Goal: Information Seeking & Learning: Learn about a topic

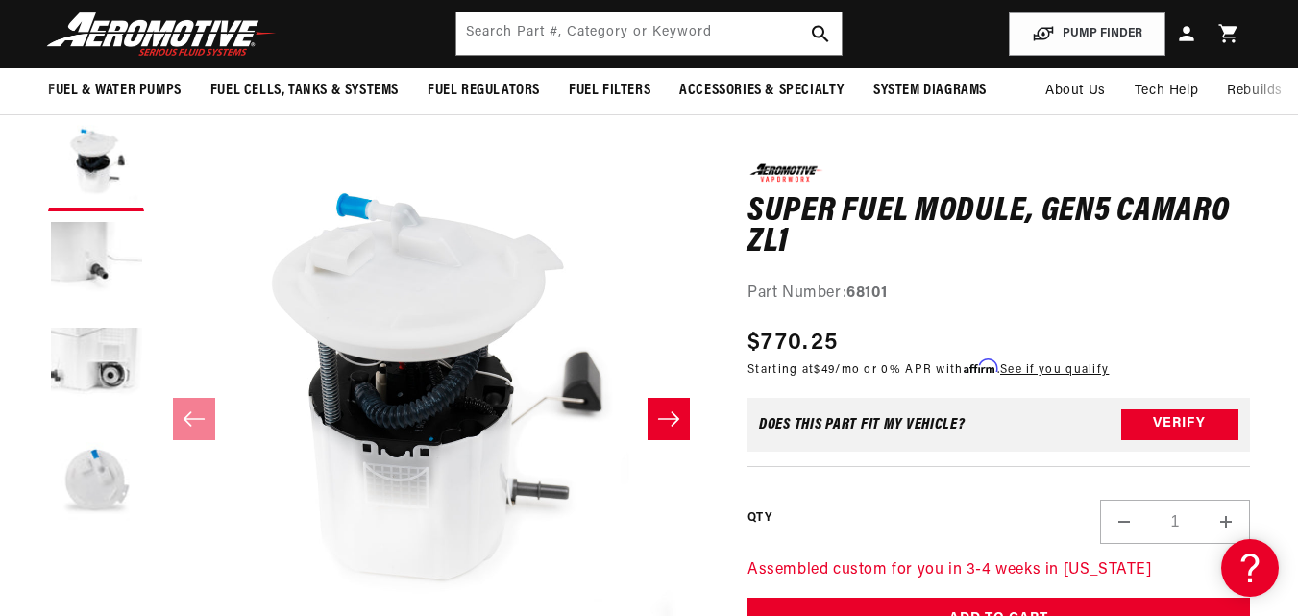
scroll to position [136, 0]
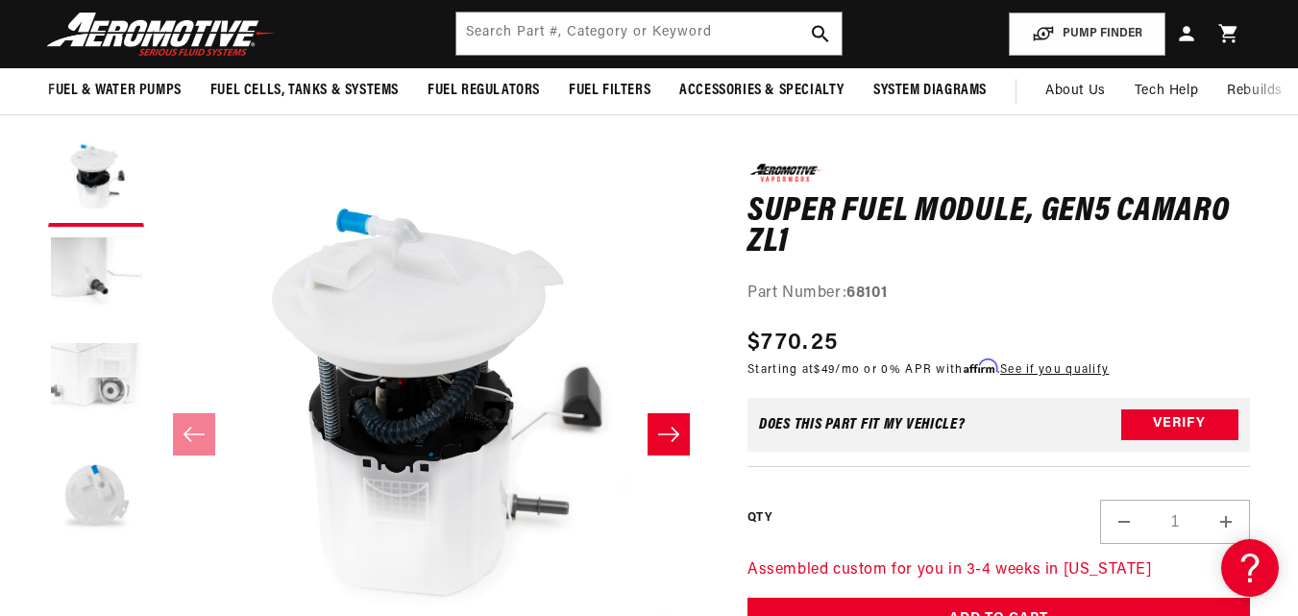
click at [57, 378] on button "Load image 3 in gallery view" at bounding box center [96, 390] width 96 height 96
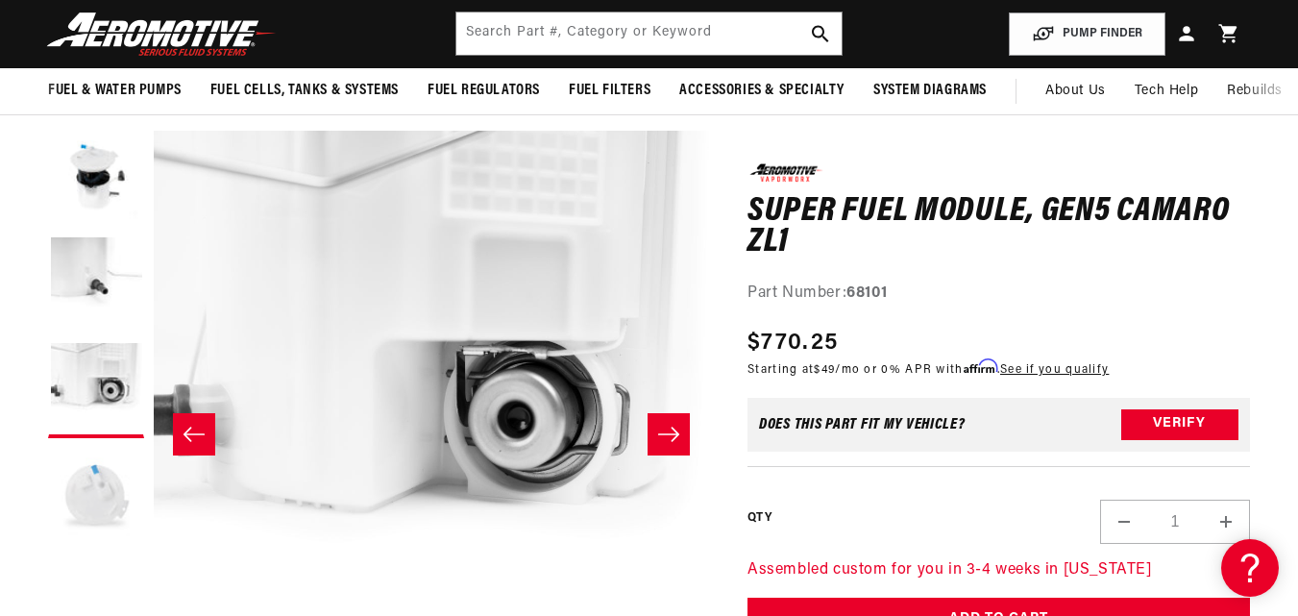
click at [95, 479] on button "Load image 4 in gallery view" at bounding box center [96, 496] width 96 height 96
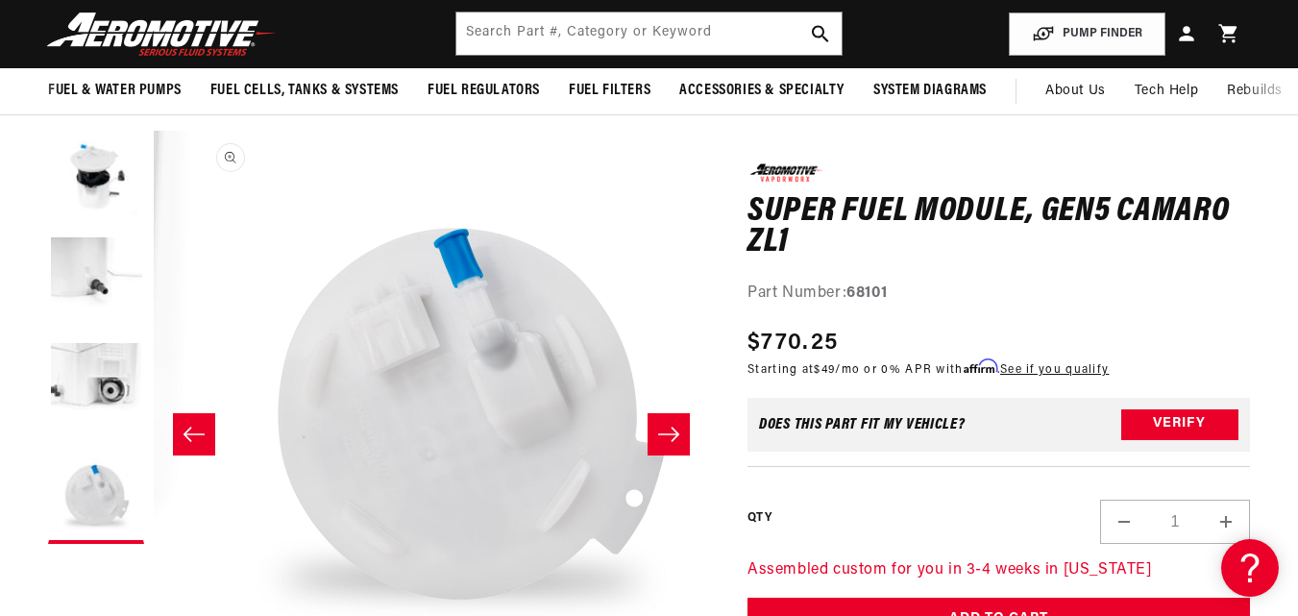
scroll to position [0, 1666]
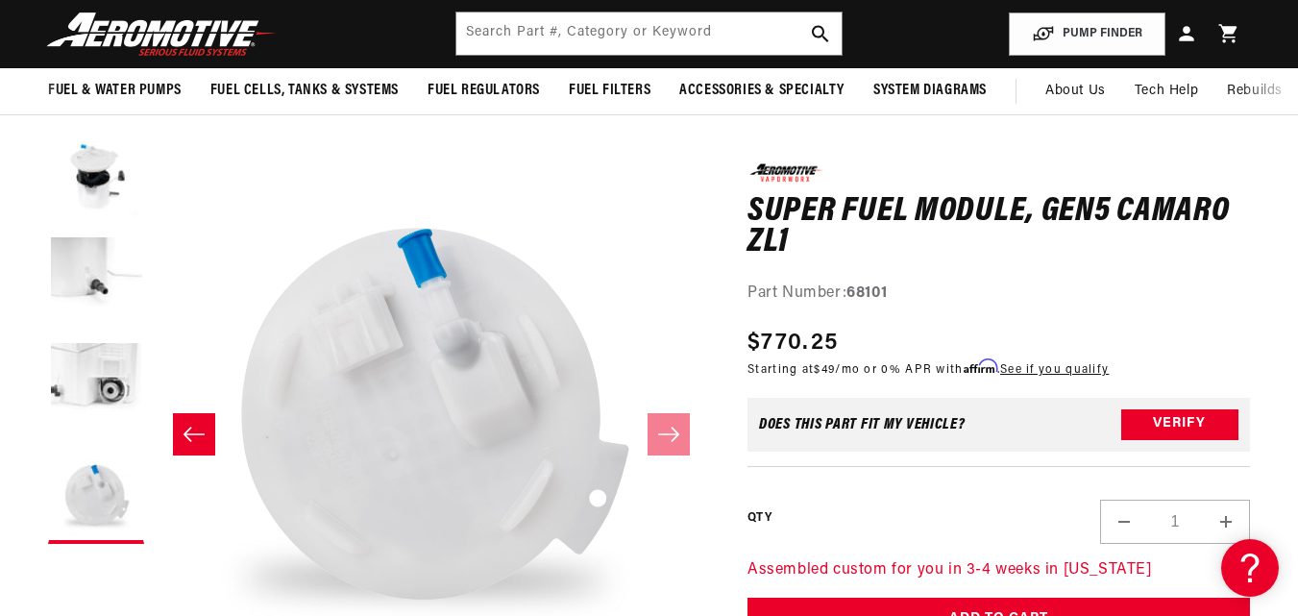
click at [184, 435] on icon "Slide left" at bounding box center [194, 434] width 23 height 19
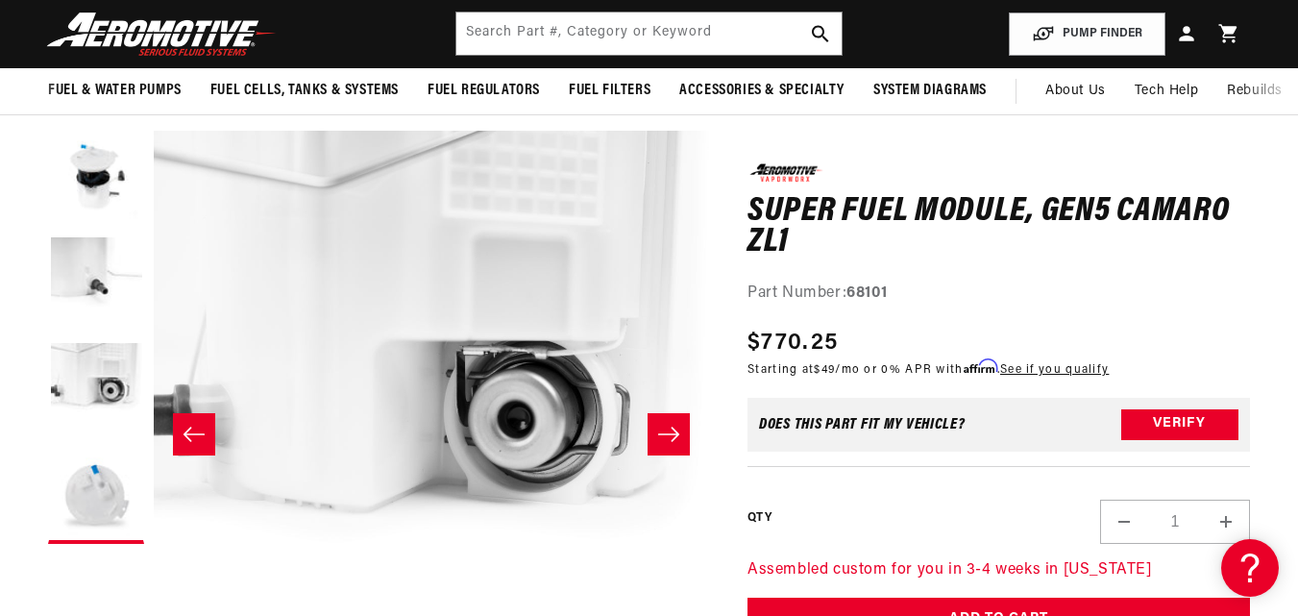
click at [184, 435] on icon "Slide left" at bounding box center [194, 434] width 23 height 19
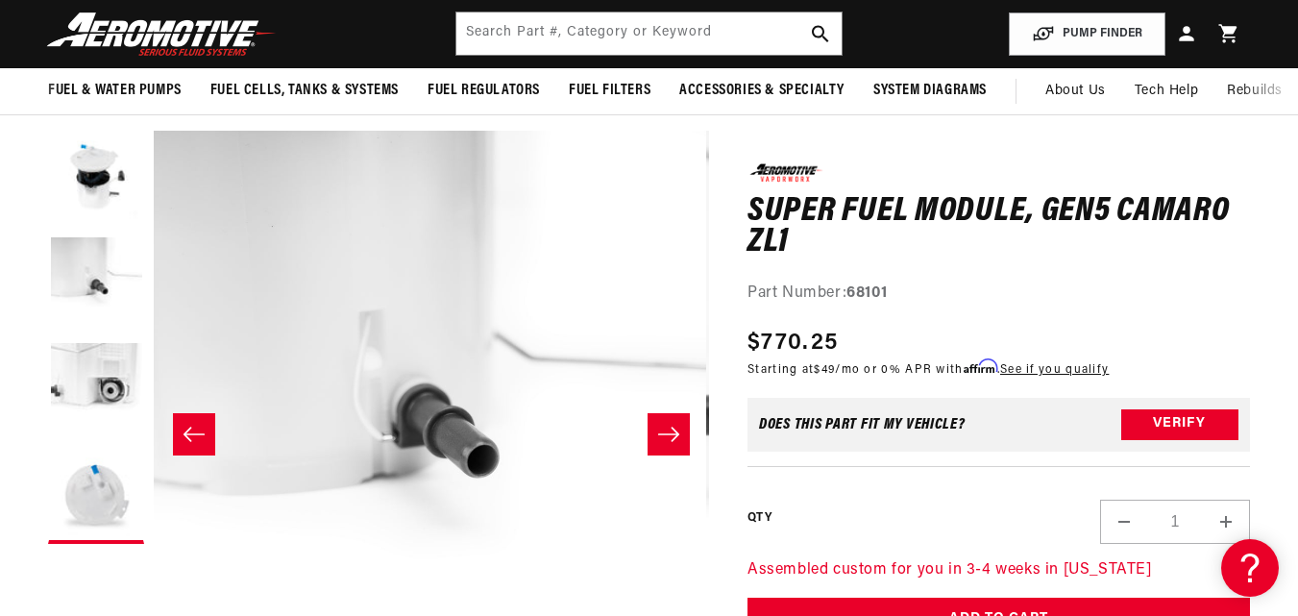
click at [184, 435] on icon "Slide left" at bounding box center [194, 434] width 23 height 19
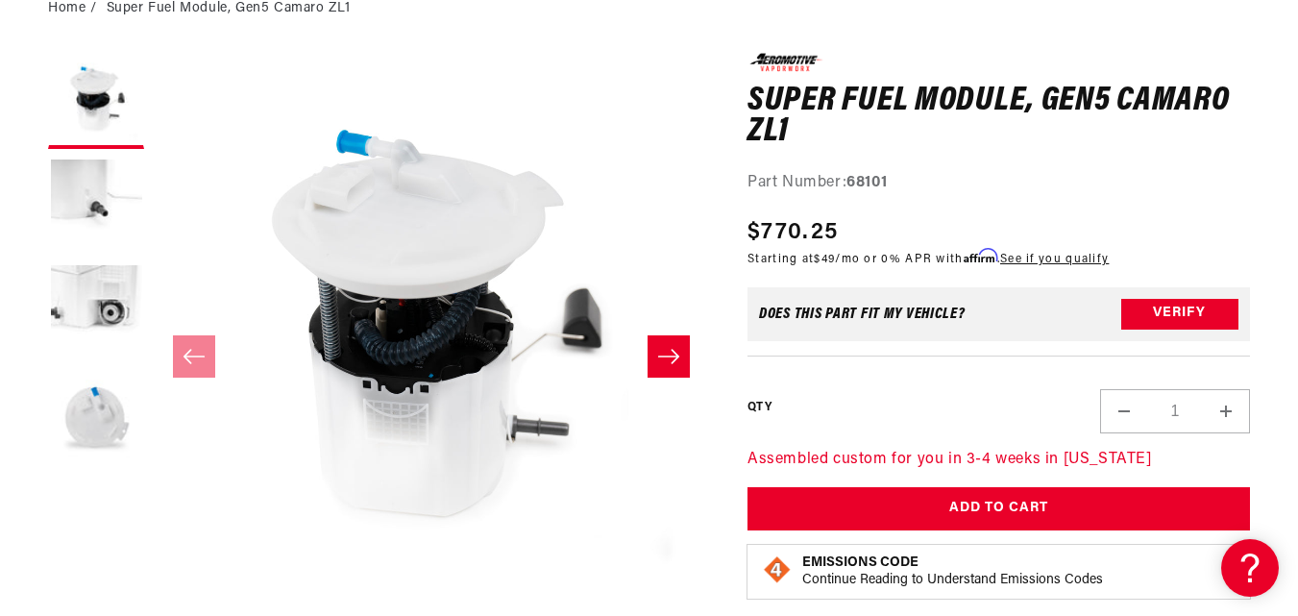
scroll to position [215, 0]
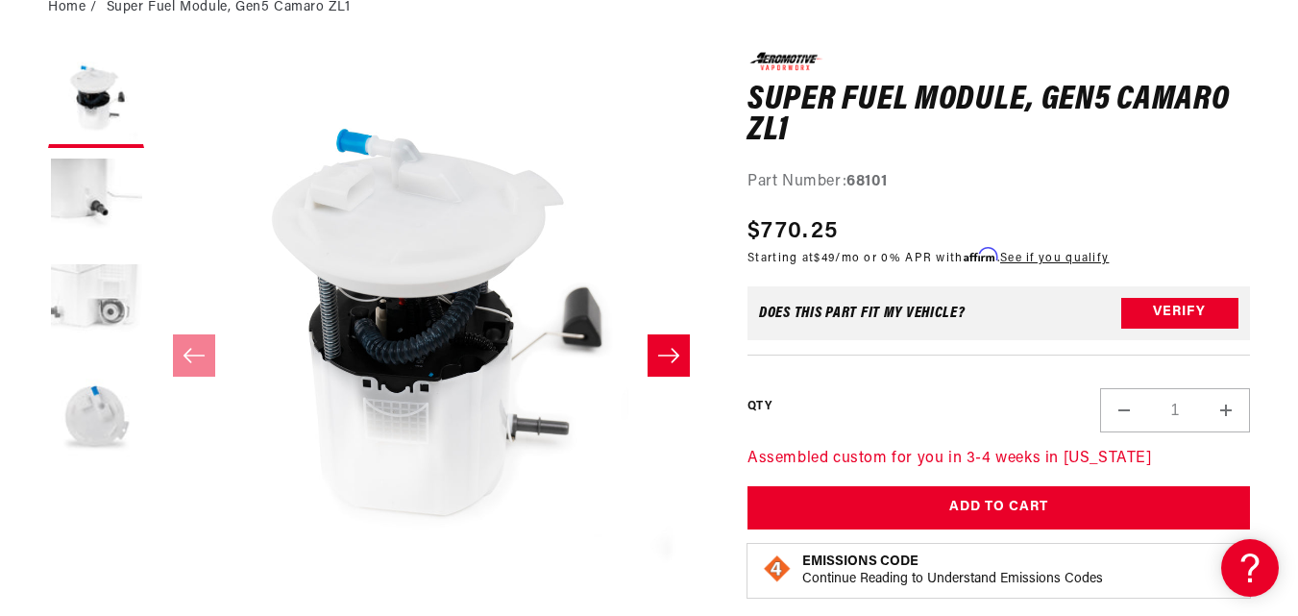
click at [85, 325] on button "Load image 3 in gallery view" at bounding box center [96, 311] width 96 height 96
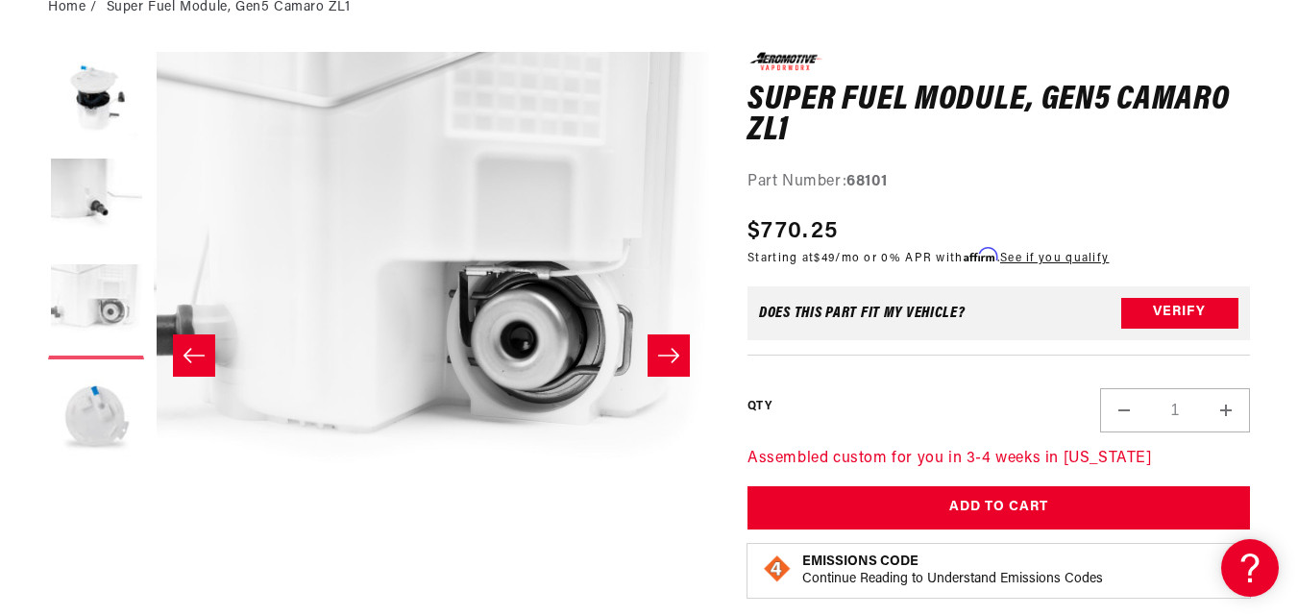
scroll to position [1, 1111]
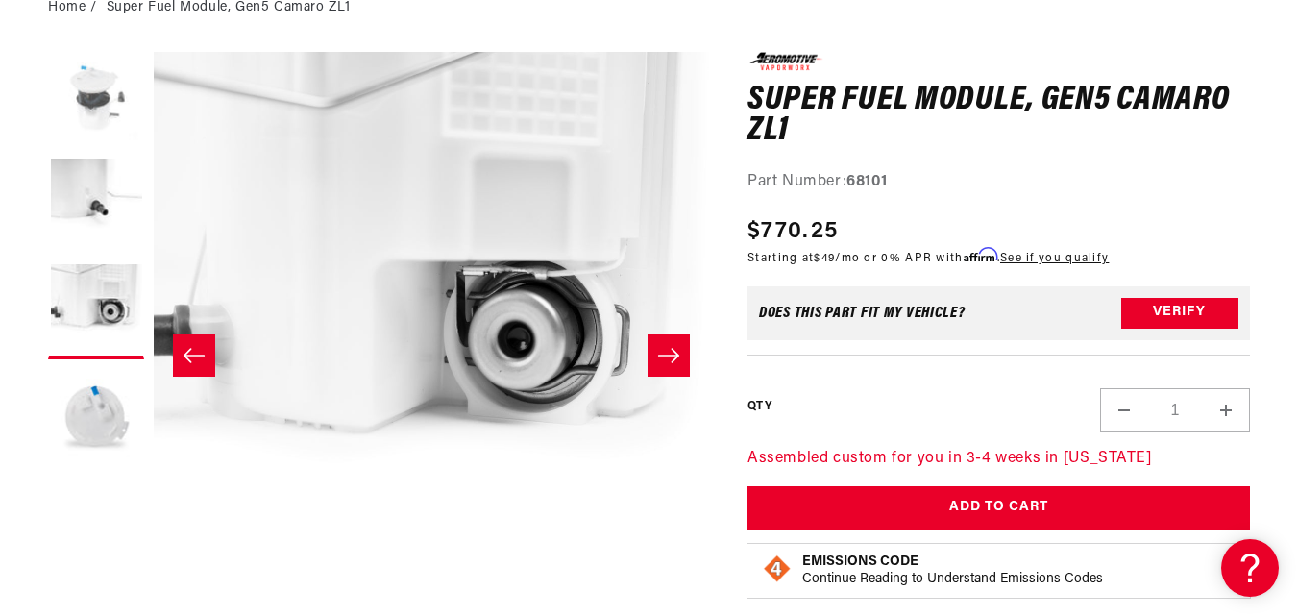
click at [96, 96] on button "Load image 1 in gallery view" at bounding box center [96, 100] width 96 height 96
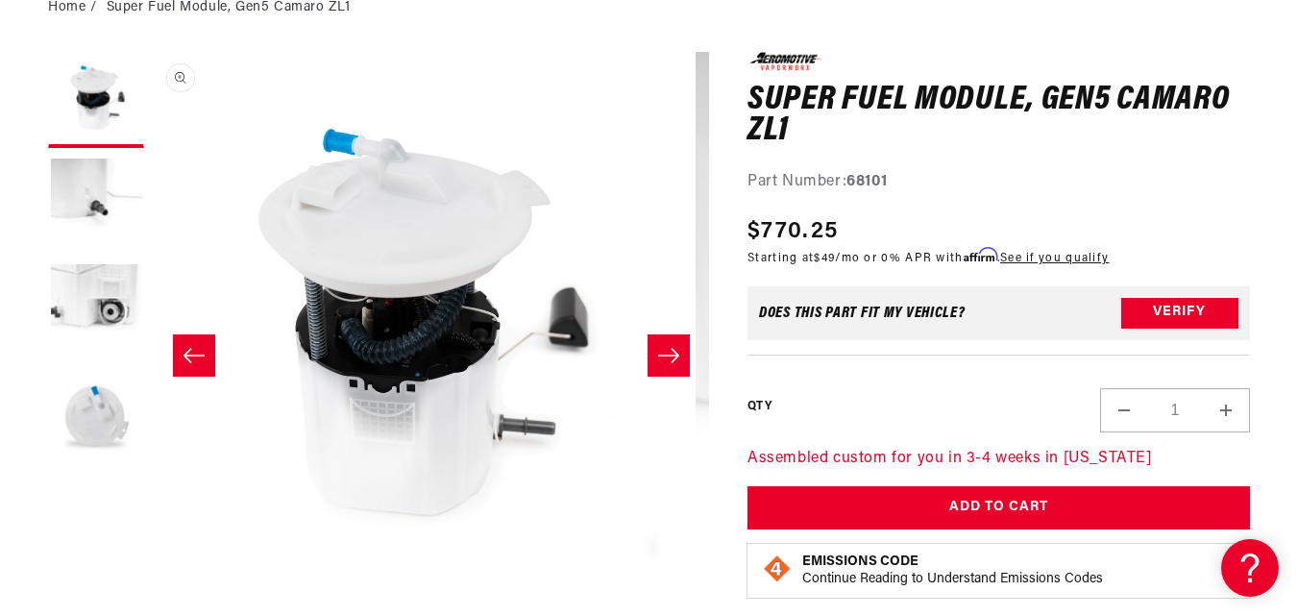
scroll to position [1, 0]
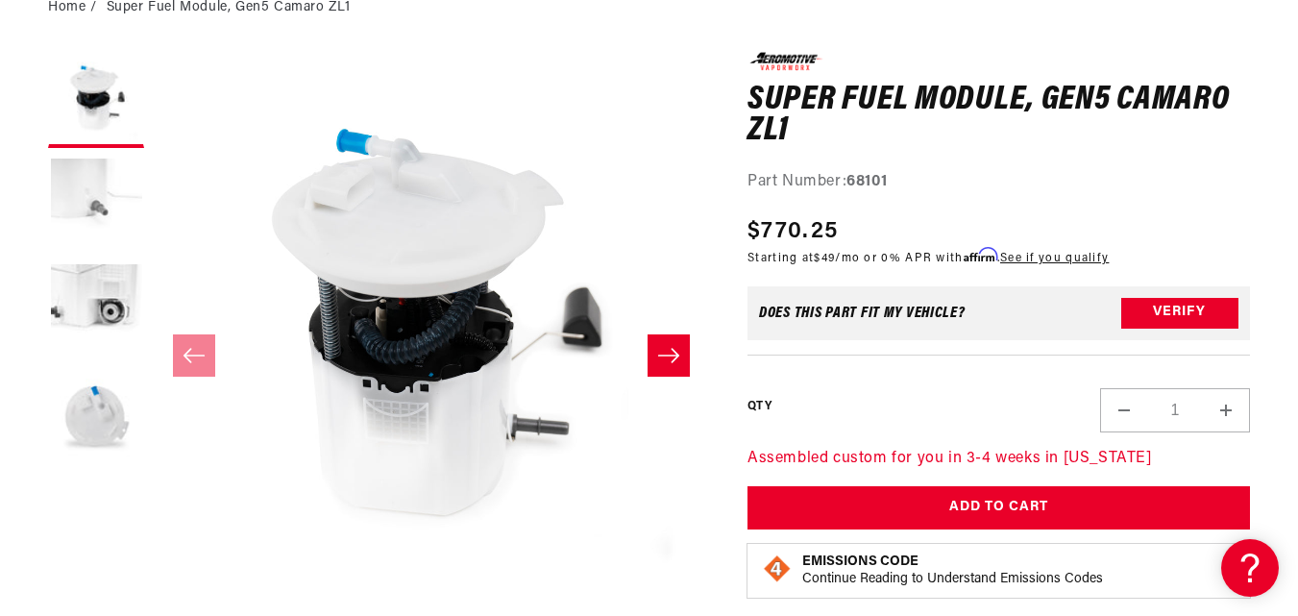
click at [65, 163] on button "Load image 2 in gallery view" at bounding box center [96, 206] width 96 height 96
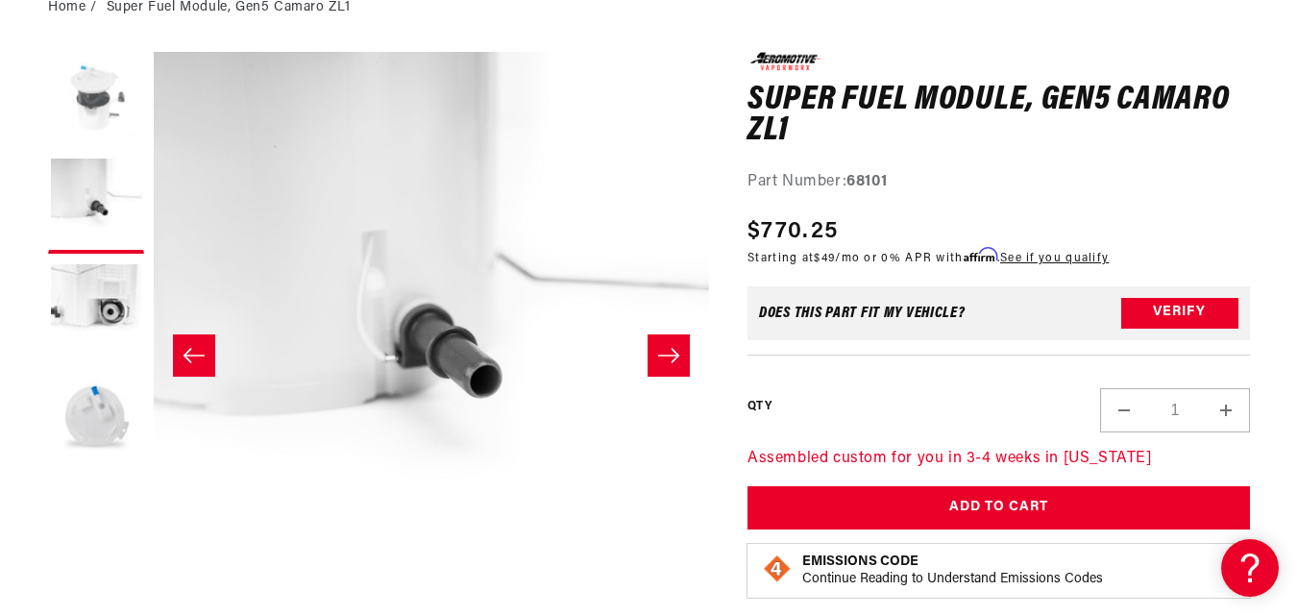
click at [70, 87] on button "Load image 1 in gallery view" at bounding box center [96, 100] width 96 height 96
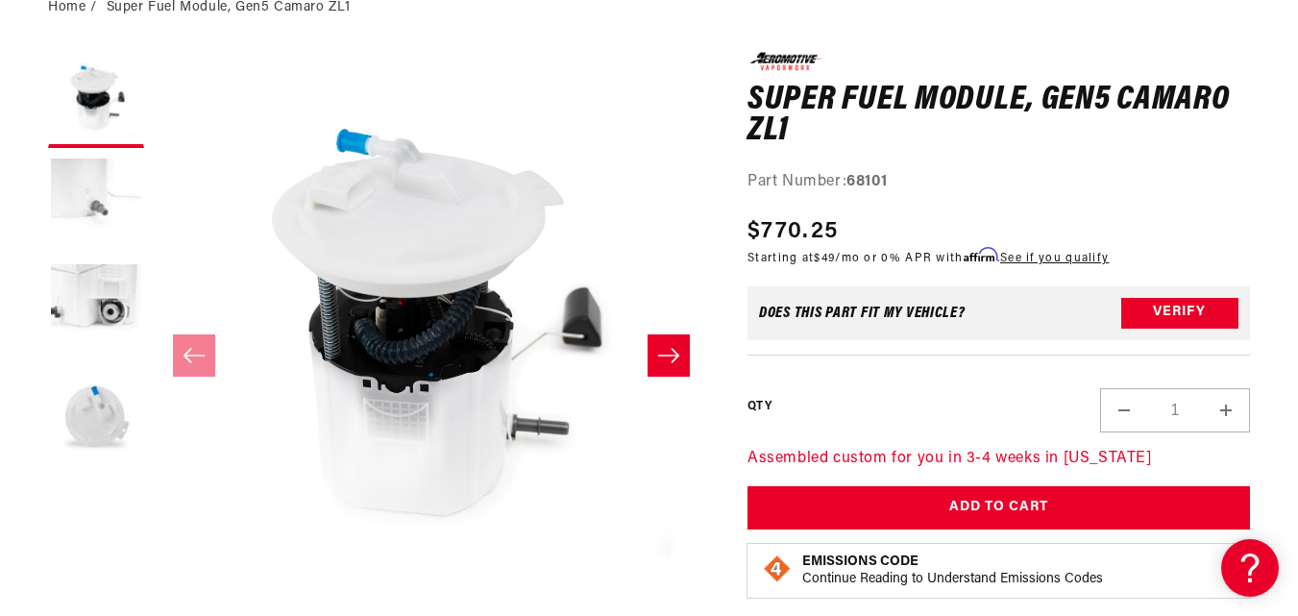
click at [110, 200] on button "Load image 2 in gallery view" at bounding box center [96, 206] width 96 height 96
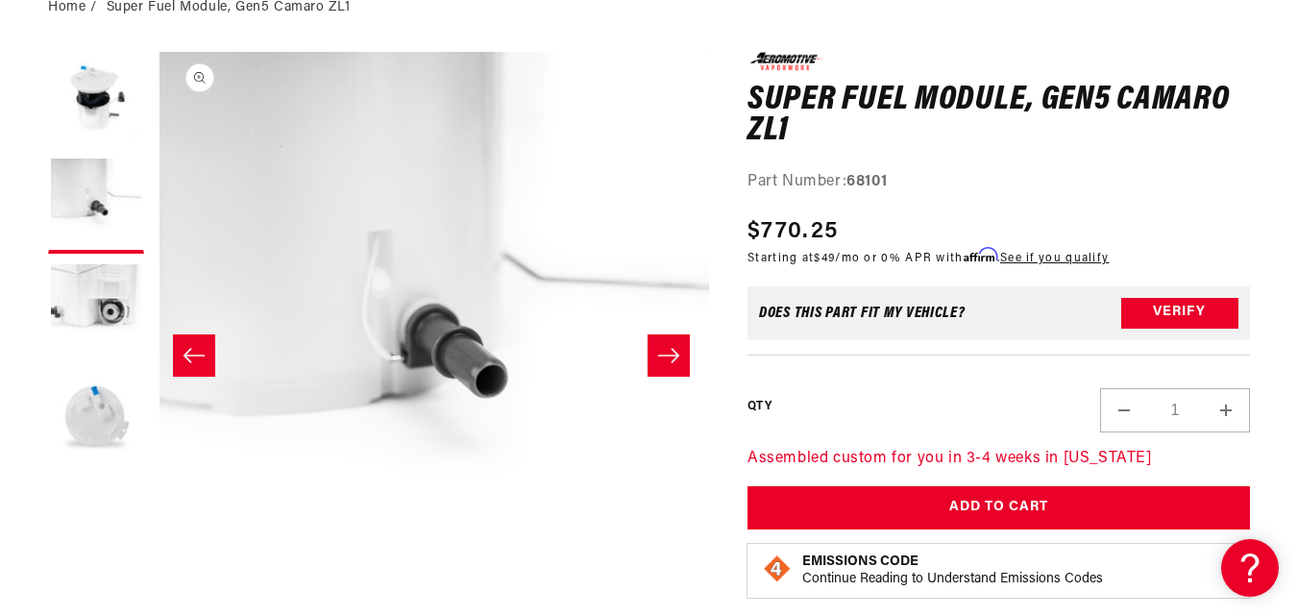
scroll to position [1, 555]
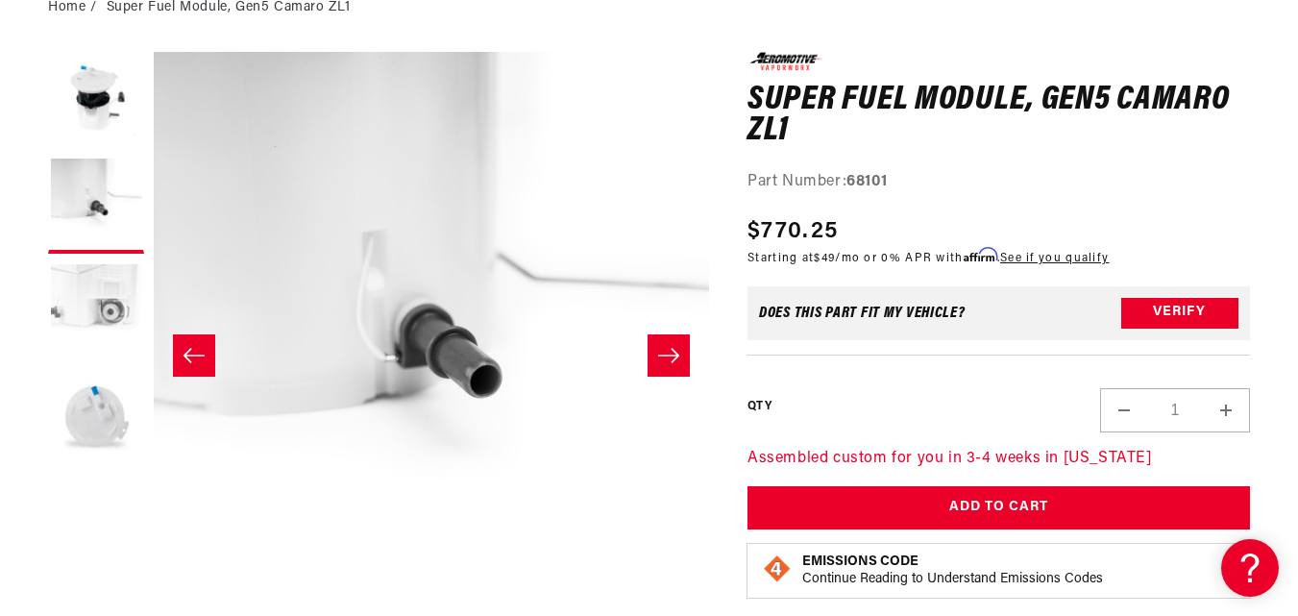
click at [108, 268] on button "Load image 3 in gallery view" at bounding box center [96, 311] width 96 height 96
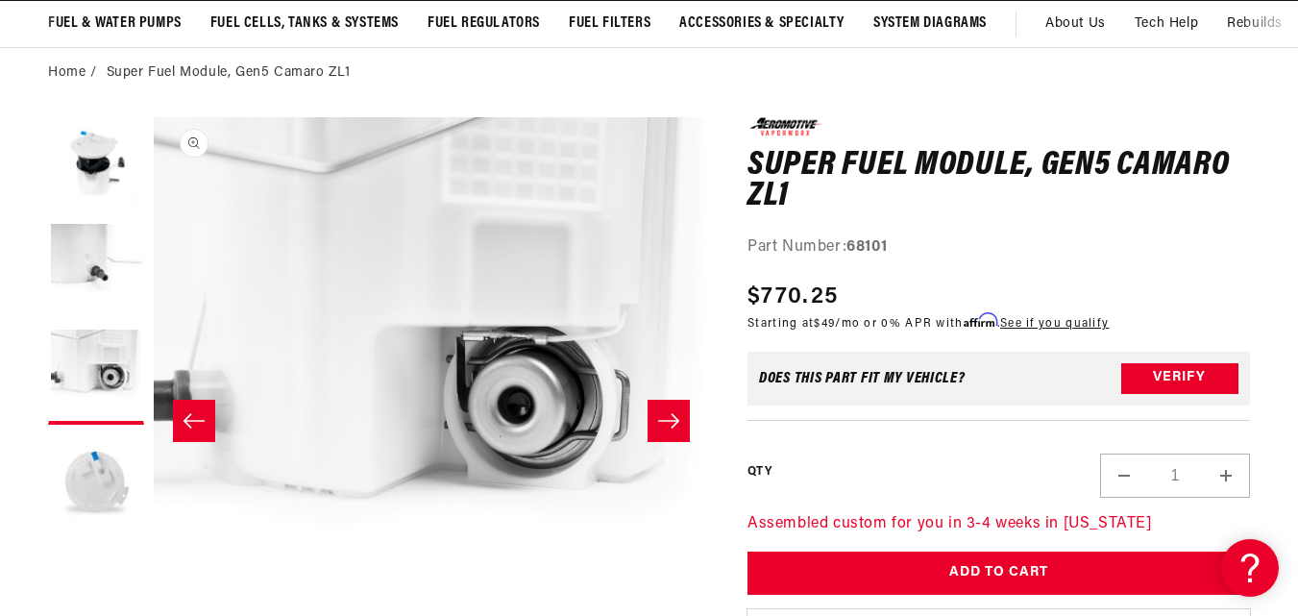
scroll to position [151, 0]
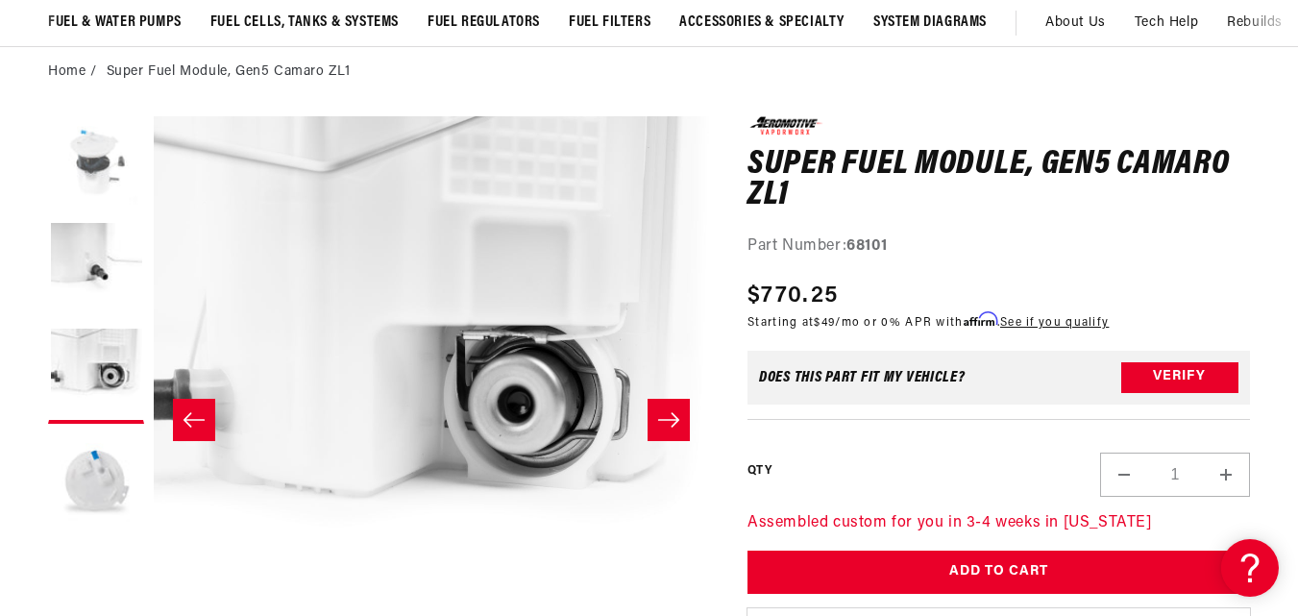
click at [86, 156] on button "Load image 1 in gallery view" at bounding box center [96, 164] width 96 height 96
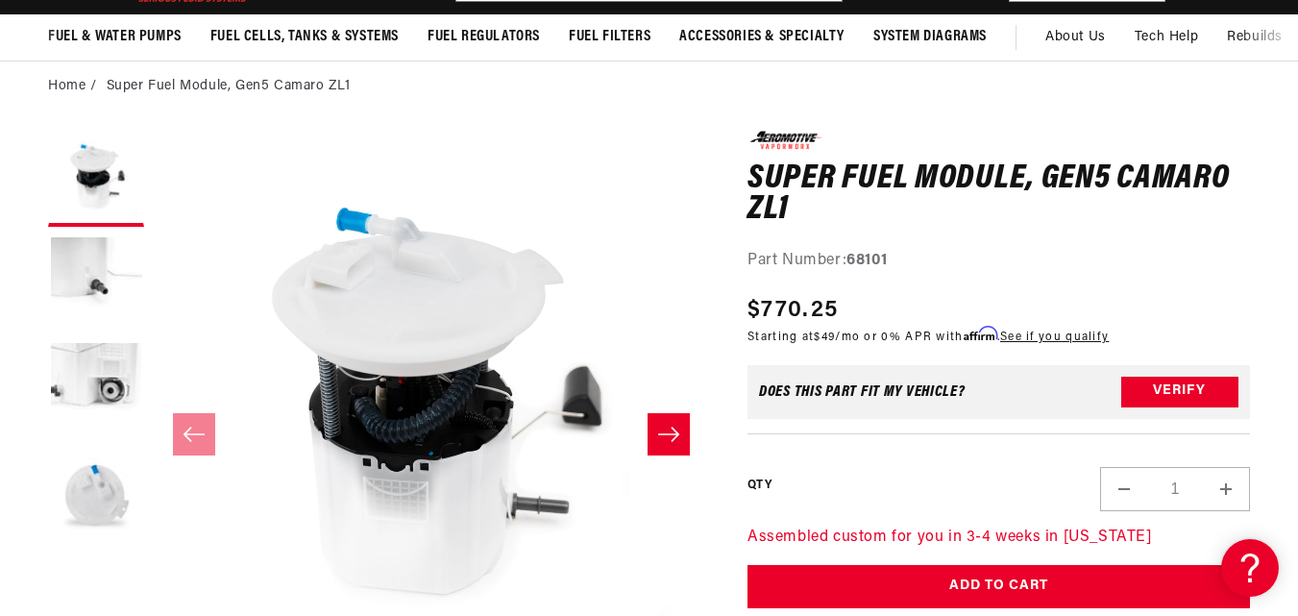
scroll to position [137, 0]
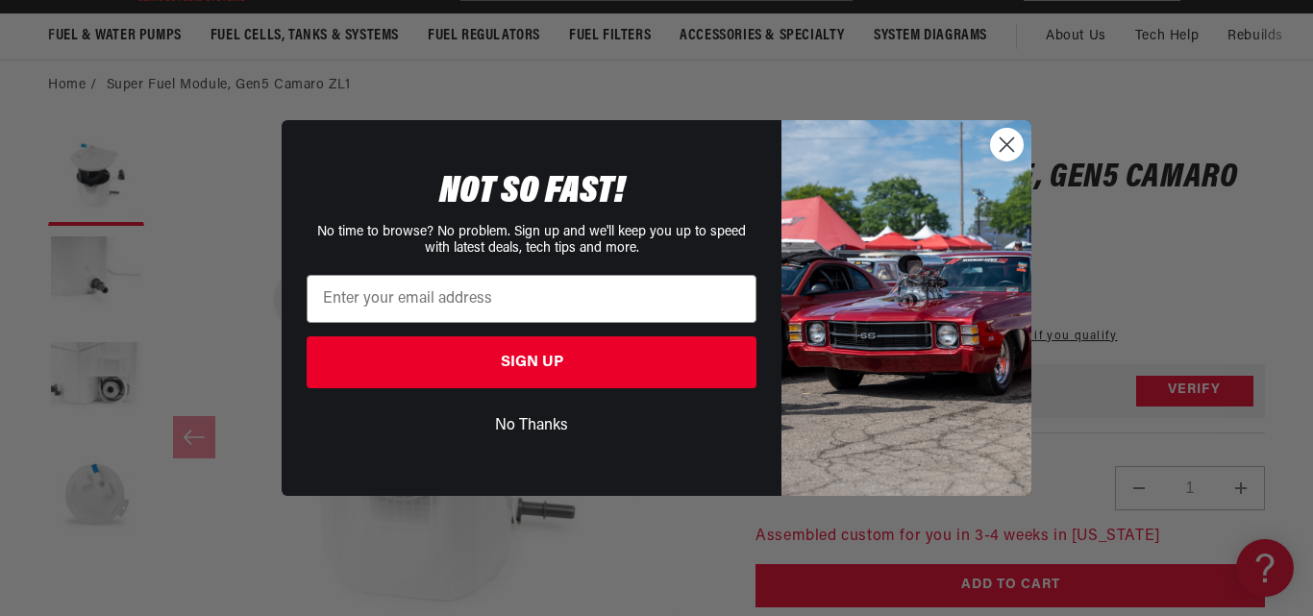
click at [1012, 146] on circle "Close dialog" at bounding box center [1007, 145] width 32 height 32
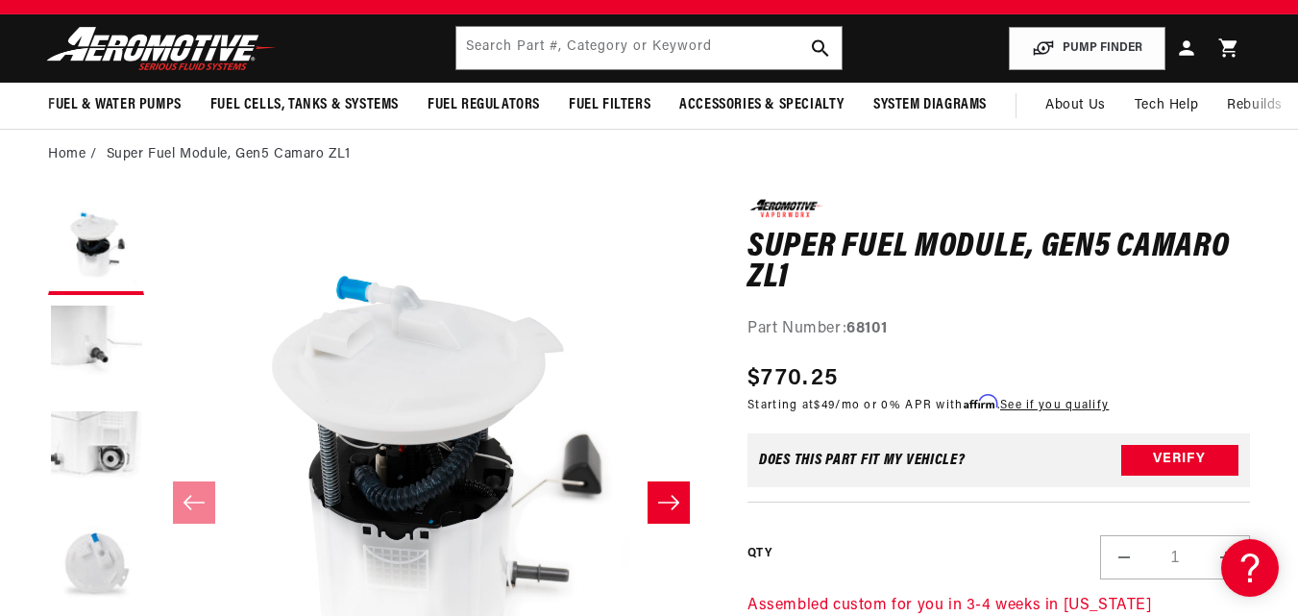
scroll to position [0, 0]
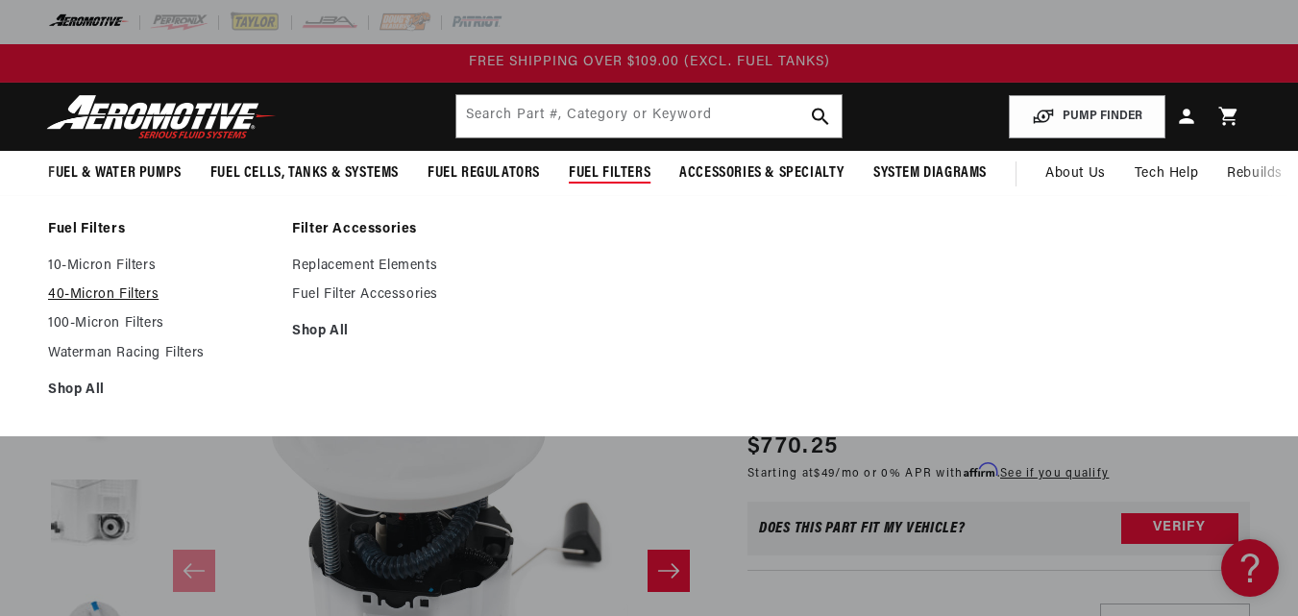
click at [124, 296] on link "40-Micron Filters" at bounding box center [160, 294] width 225 height 17
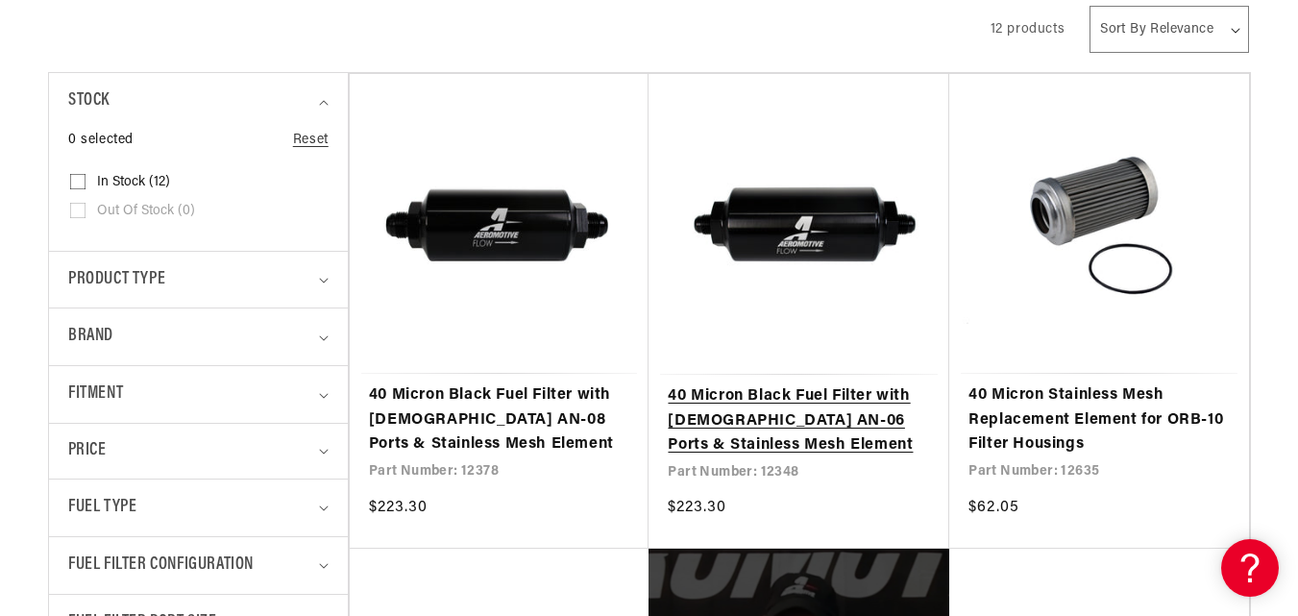
click at [869, 419] on link "40 Micron Black Fuel Filter with [DEMOGRAPHIC_DATA] AN-06 Ports & Stainless Mes…" at bounding box center [799, 421] width 262 height 74
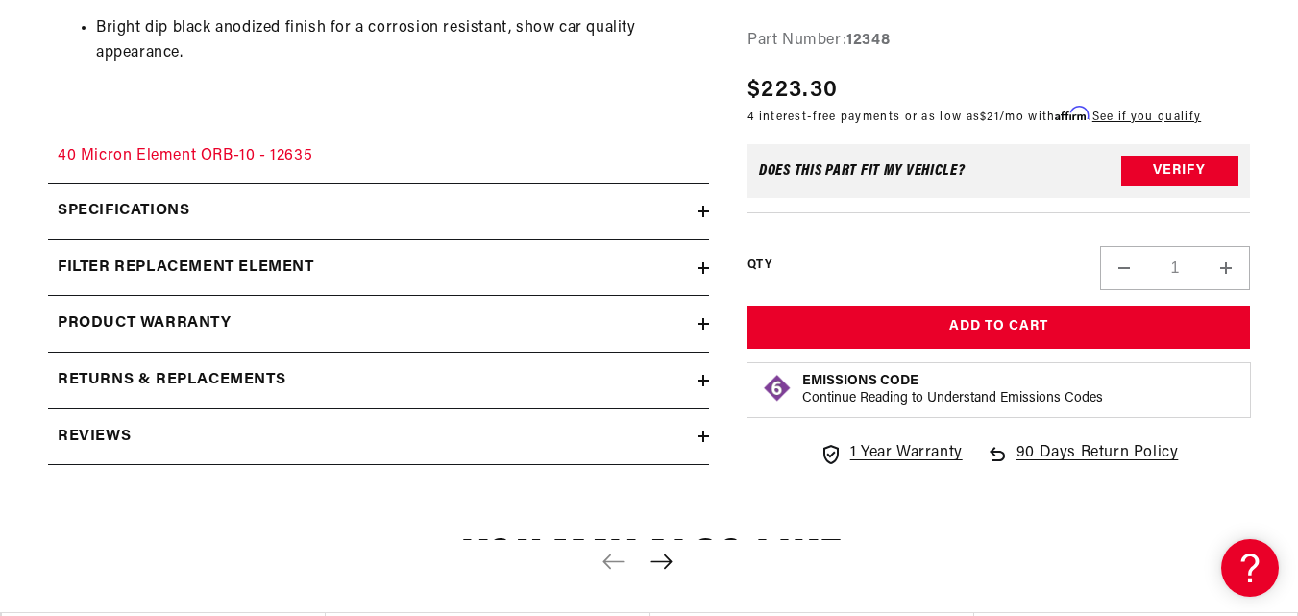
scroll to position [1560, 0]
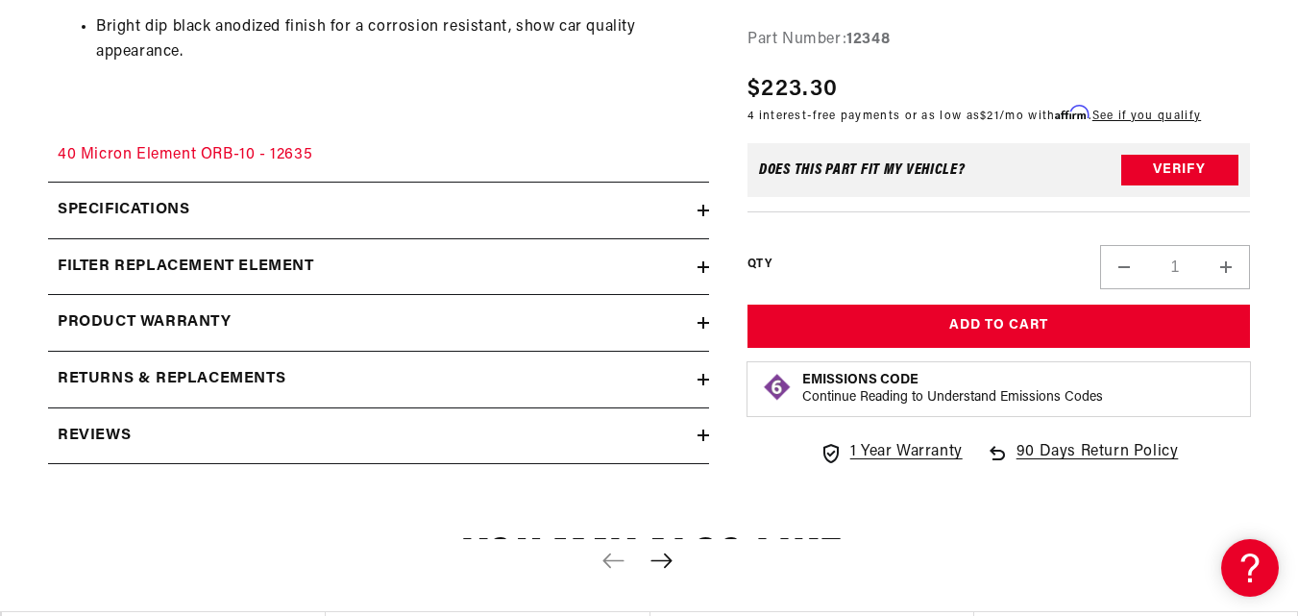
click at [90, 213] on h2 "Specifications" at bounding box center [124, 210] width 132 height 25
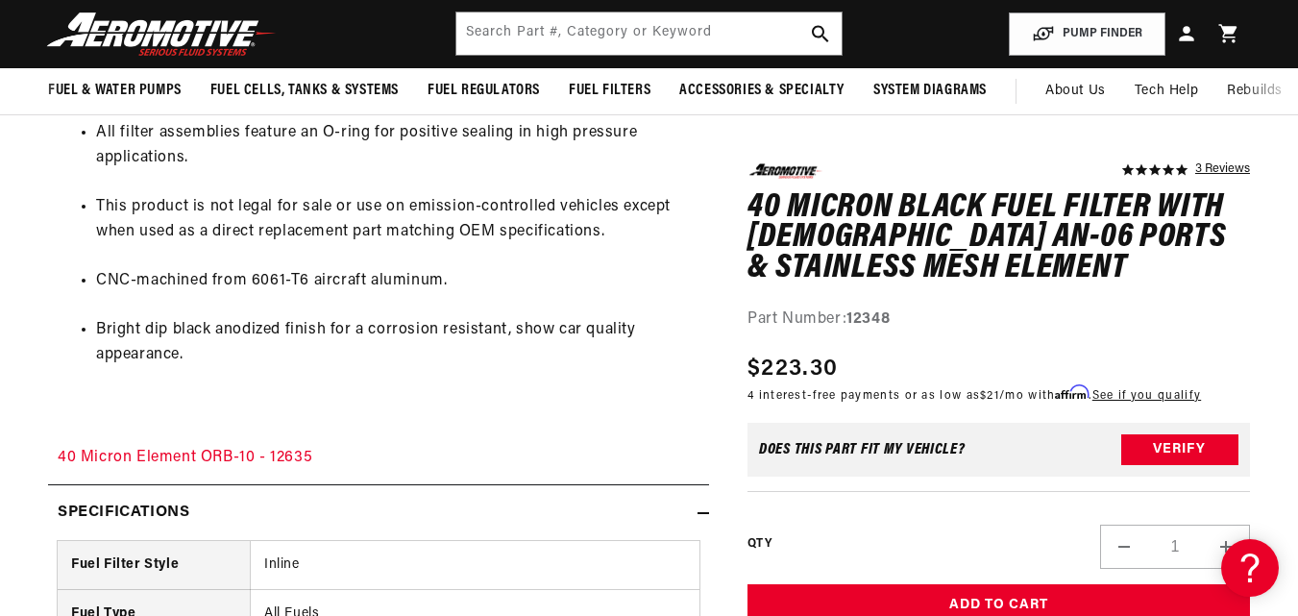
scroll to position [1235, 0]
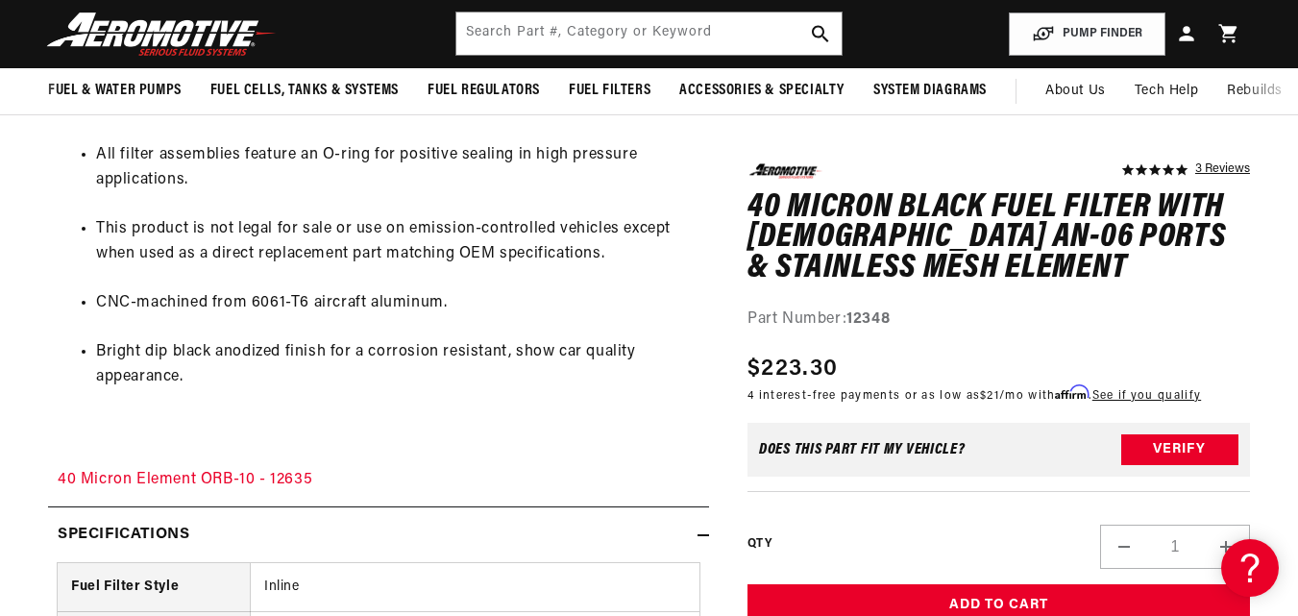
click at [232, 529] on div "Specifications" at bounding box center [373, 535] width 650 height 25
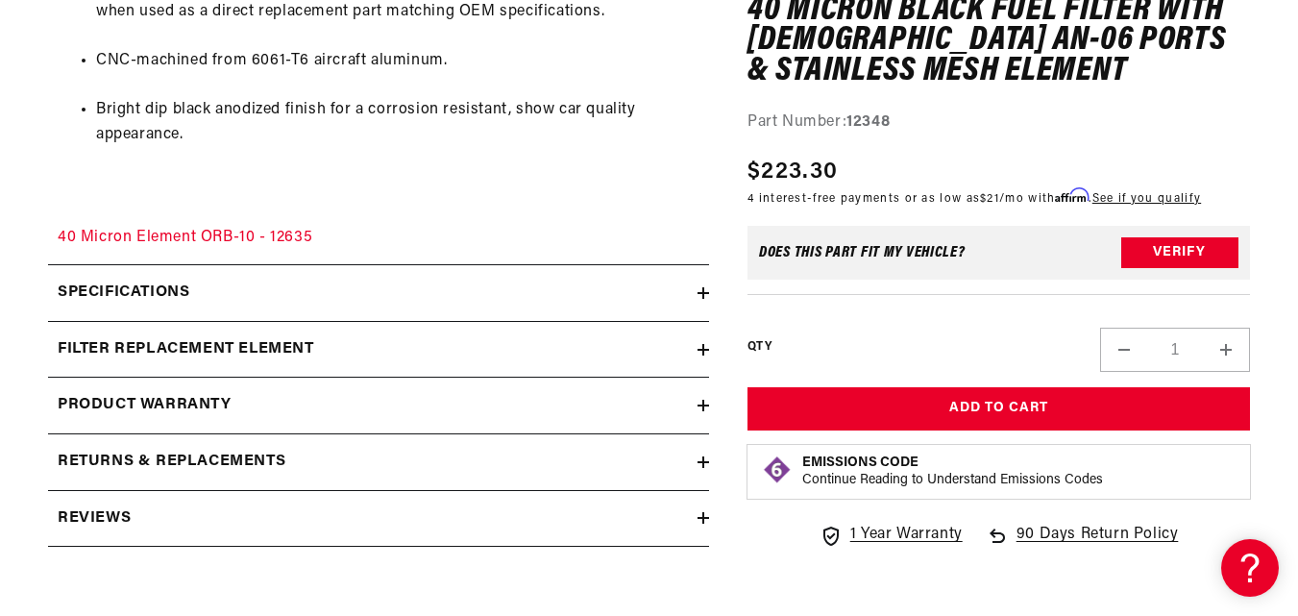
scroll to position [1549, 0]
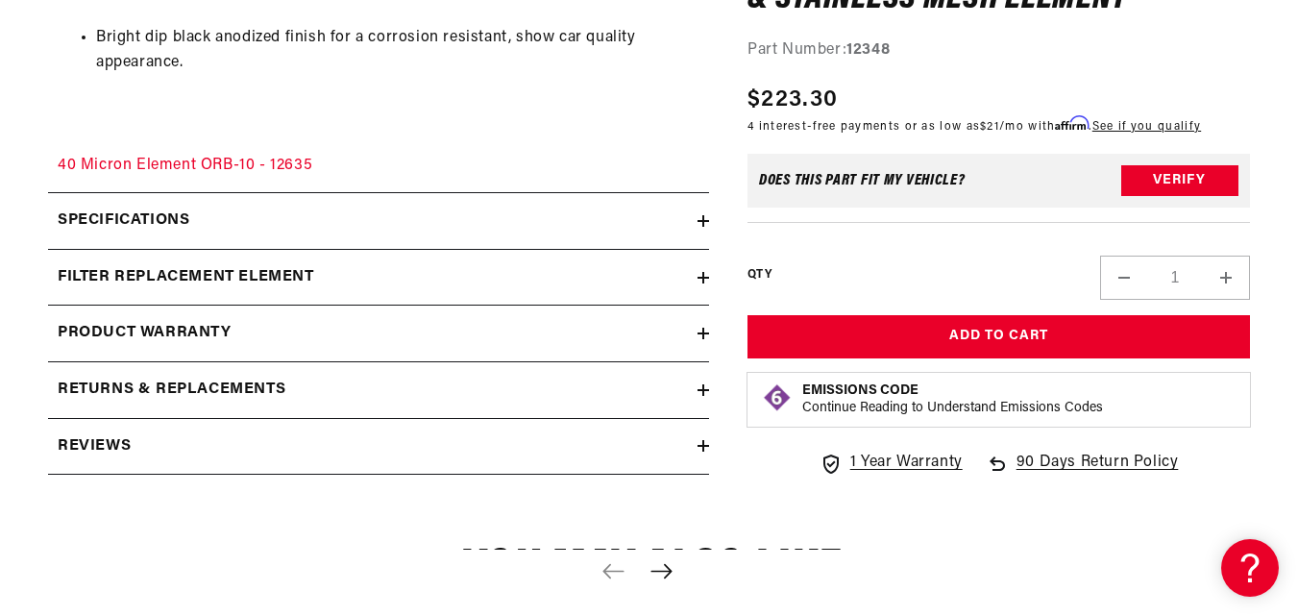
click at [211, 280] on h2 "filter replacement element" at bounding box center [186, 277] width 257 height 25
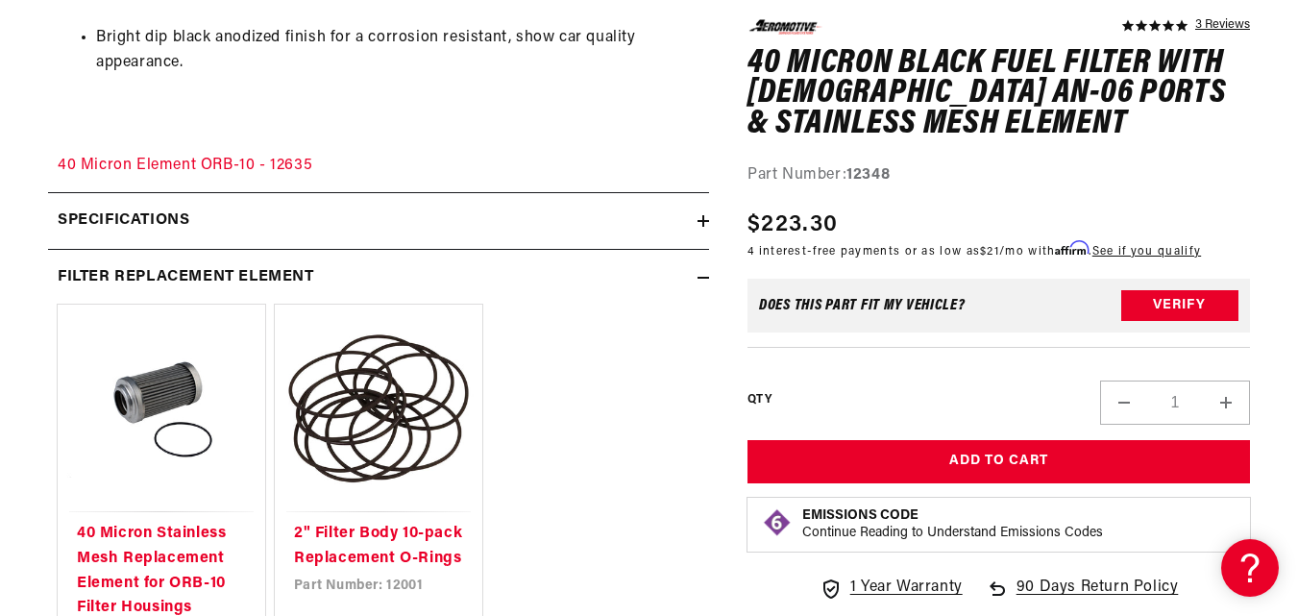
click at [211, 280] on h2 "filter replacement element" at bounding box center [186, 277] width 257 height 25
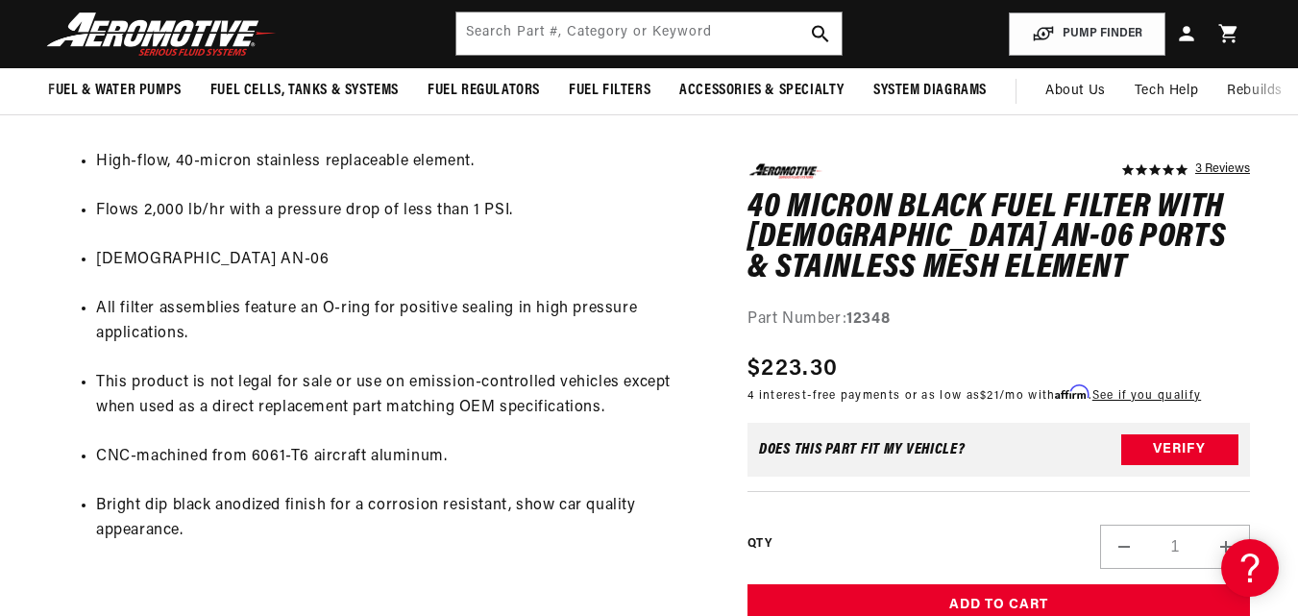
scroll to position [1019, 0]
